Goal: Browse casually

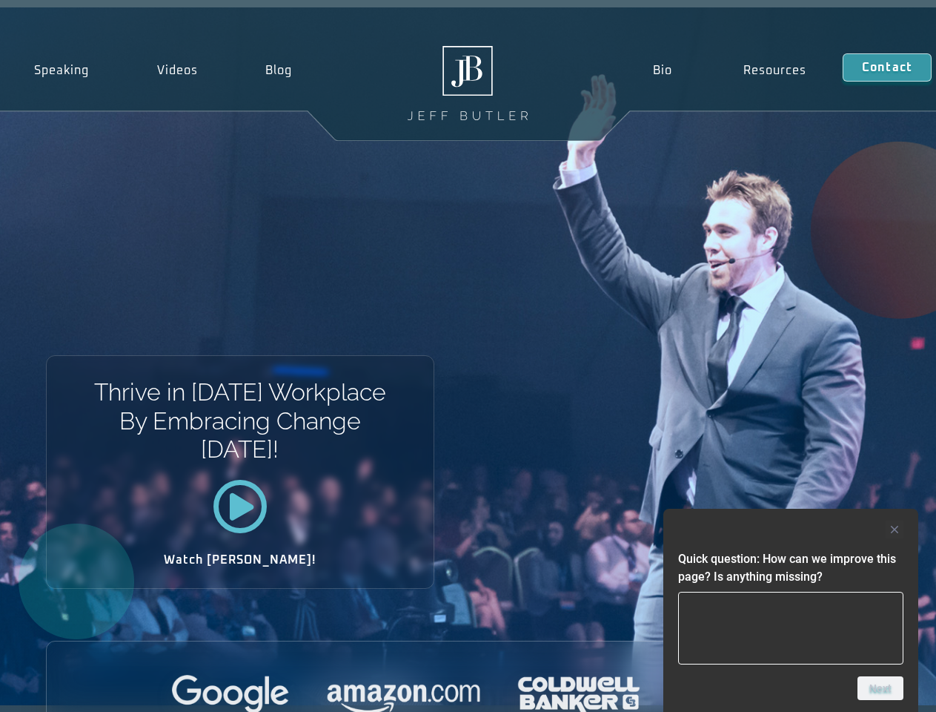
click at [468, 356] on div "Thrive in Tomorrow’s Workplace By Embracing Change Today! Watch Jeff!" at bounding box center [468, 355] width 936 height 697
click at [791, 529] on div at bounding box center [790, 529] width 225 height 18
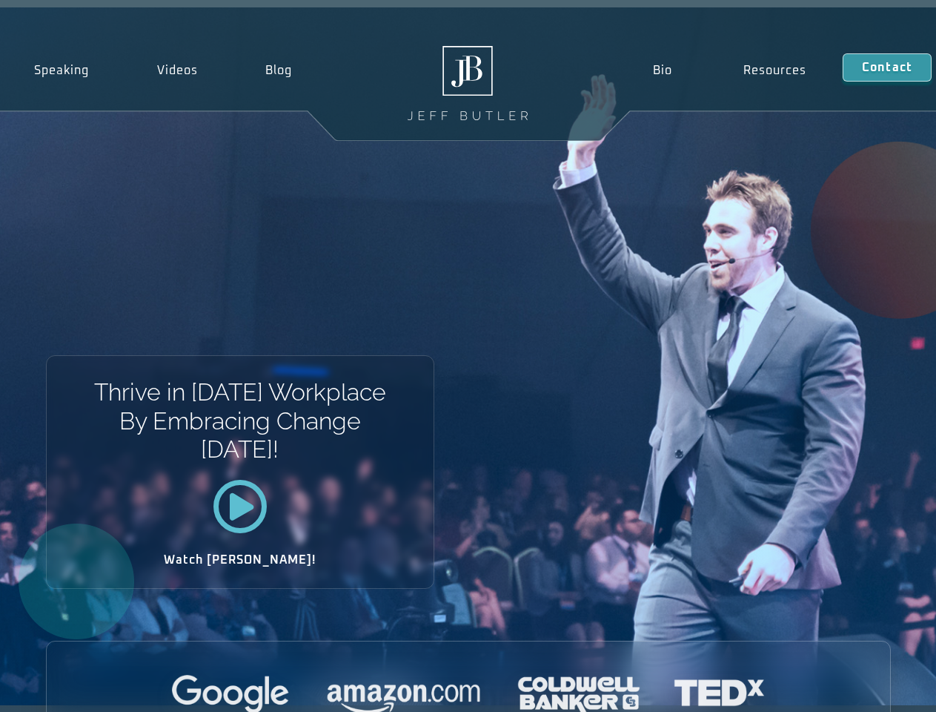
click at [881, 688] on div at bounding box center [468, 694] width 843 height 41
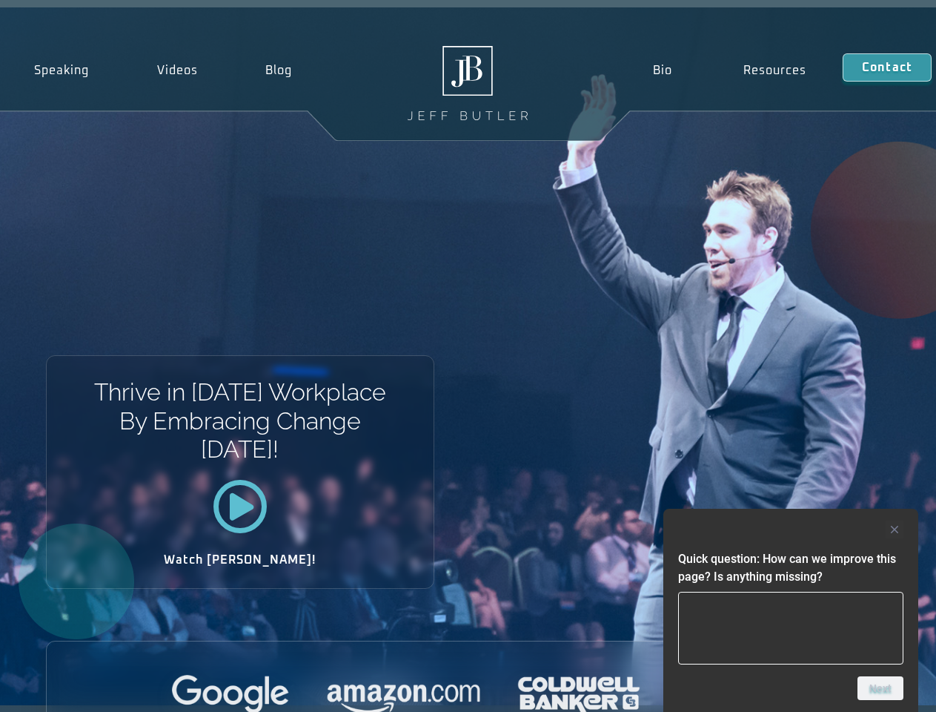
click at [468, 356] on div "Thrive in [DATE] Workplace By Embracing Change [DATE]! Watch [PERSON_NAME]!" at bounding box center [468, 355] width 936 height 697
click at [791, 529] on div at bounding box center [790, 529] width 225 height 18
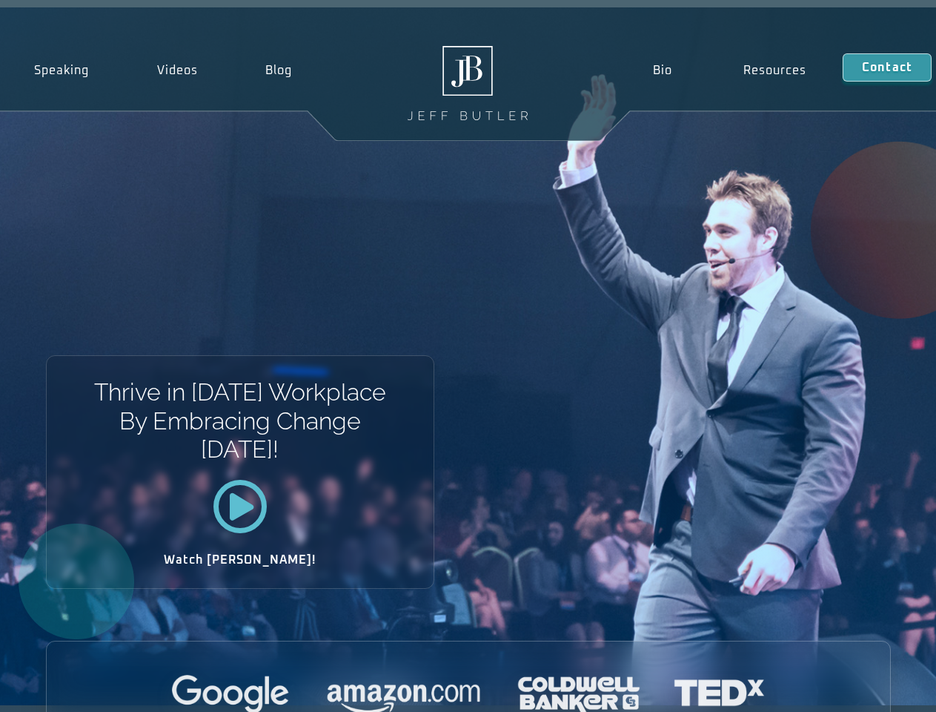
click at [881, 688] on div at bounding box center [468, 694] width 843 height 41
